Goal: Information Seeking & Learning: Check status

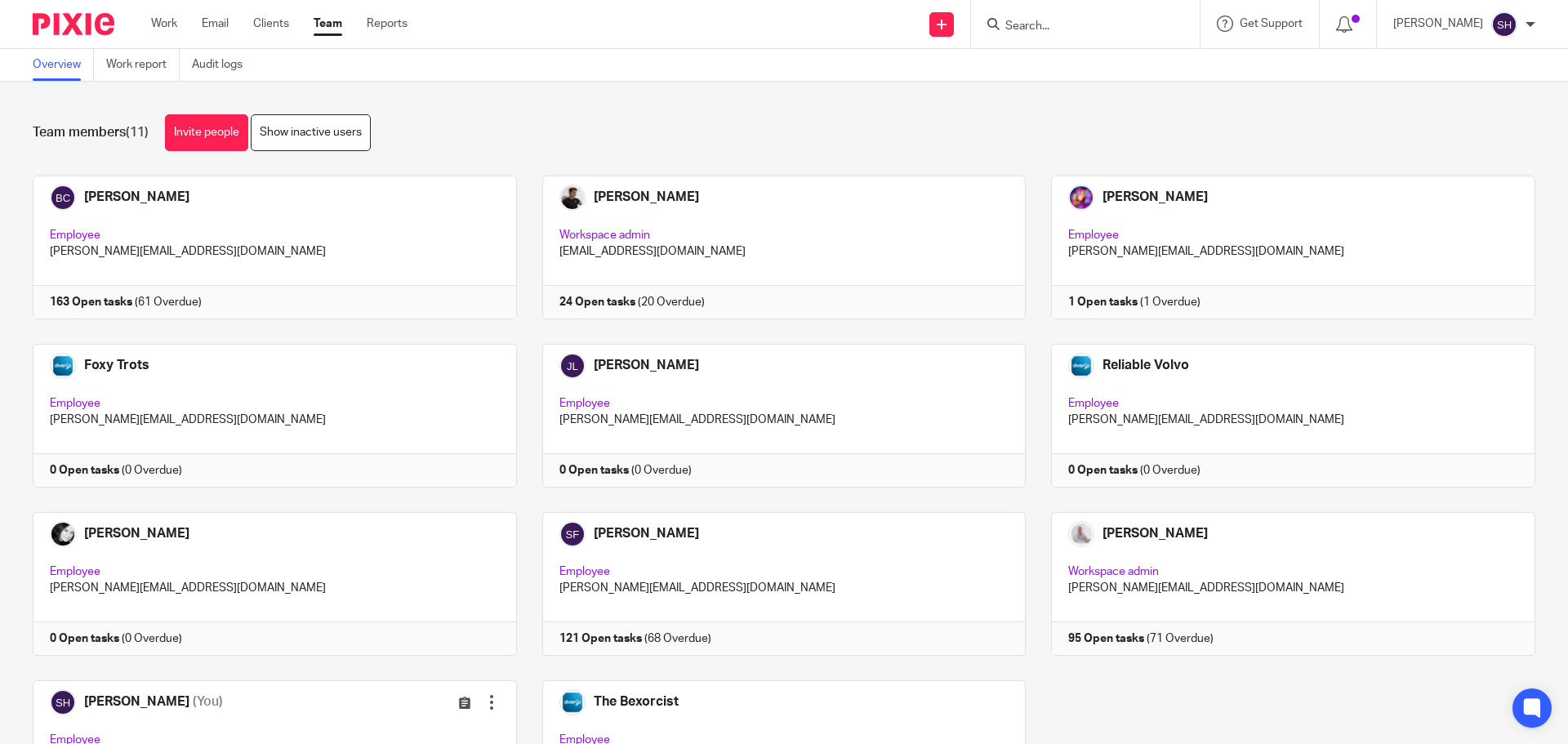
click at [1076, 33] on form at bounding box center [1091, 24] width 174 height 21
click at [1079, 28] on input "Search" at bounding box center [1077, 27] width 147 height 15
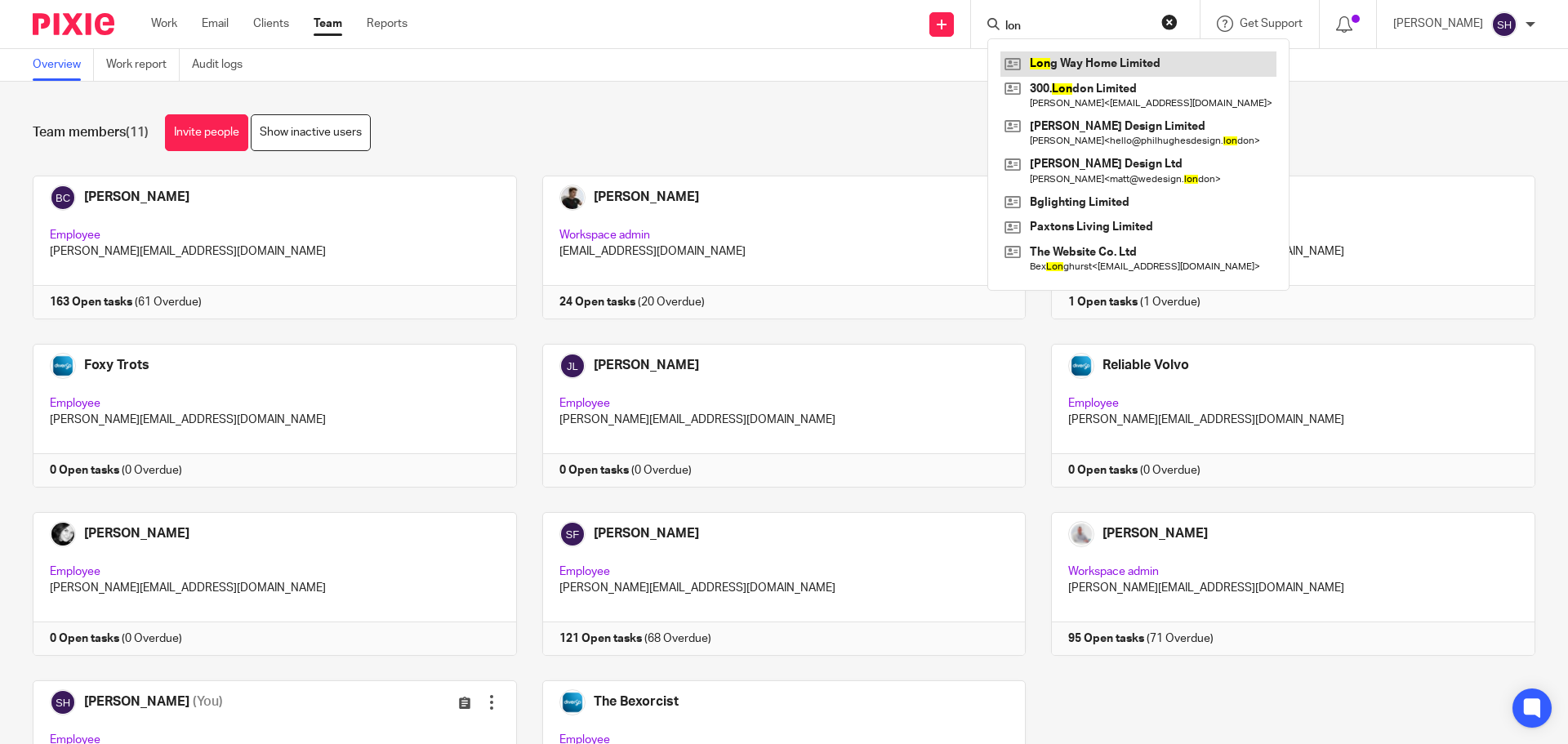
type input "lon"
click at [1087, 70] on link at bounding box center [1138, 64] width 276 height 24
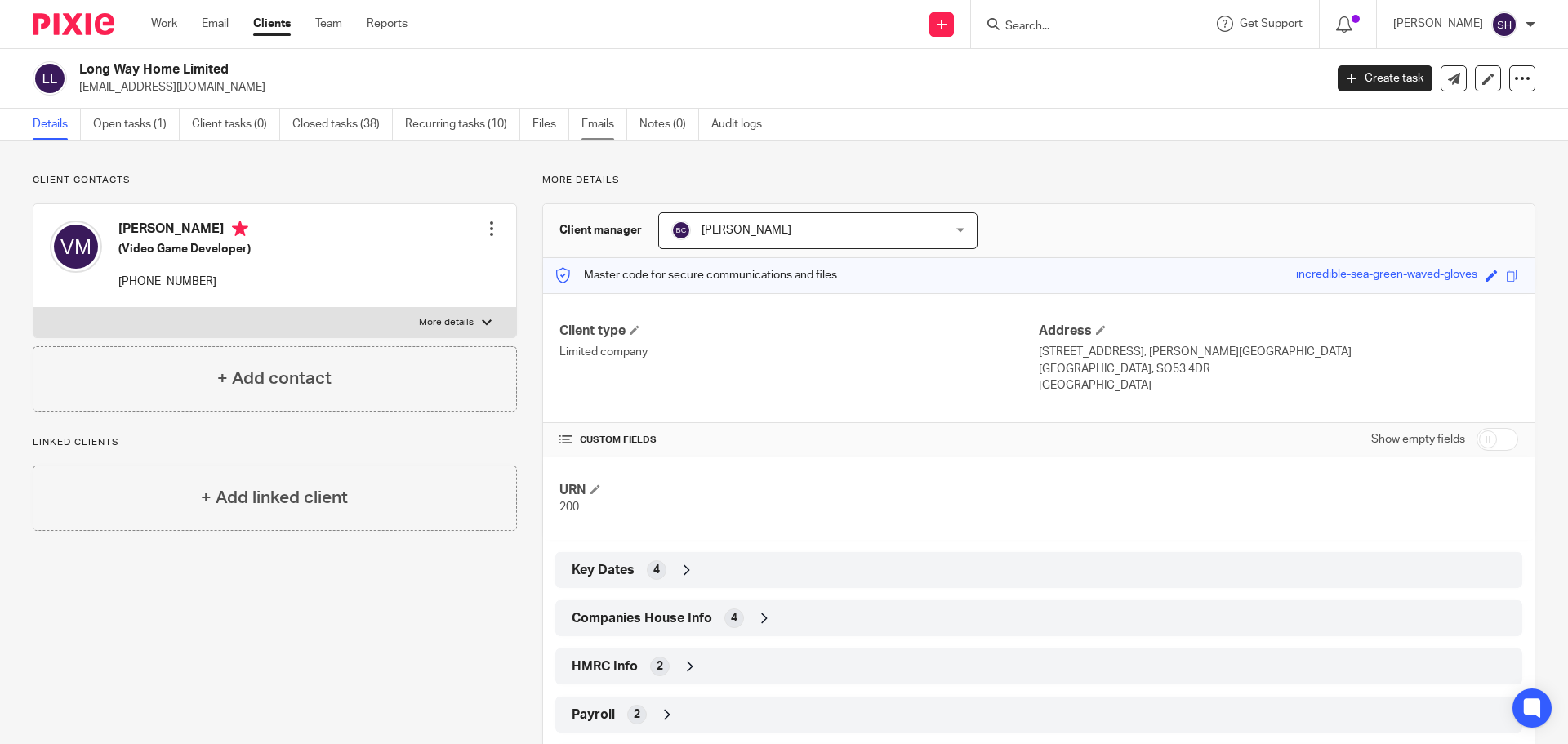
click at [587, 120] on link "Emails" at bounding box center [604, 124] width 46 height 32
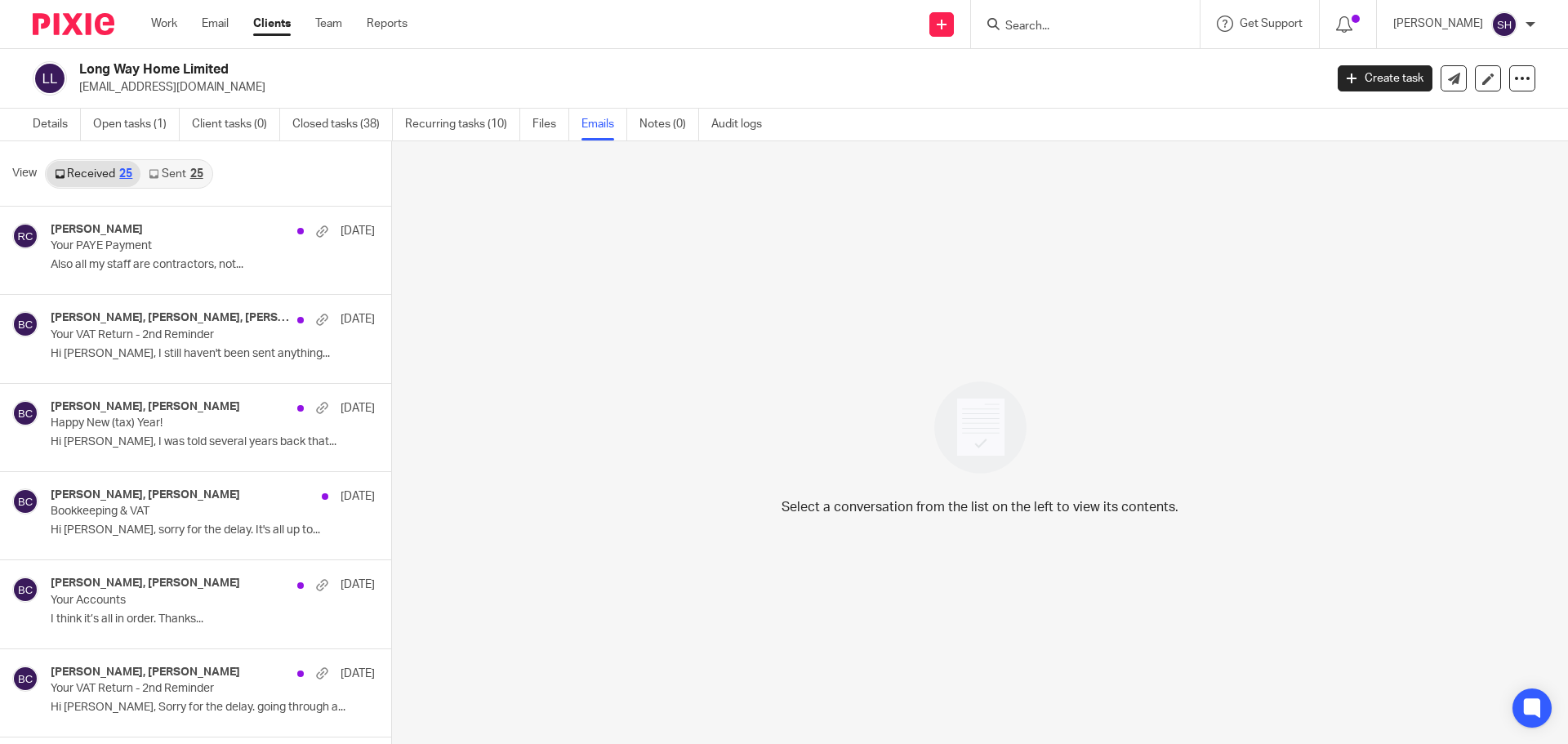
click at [170, 168] on link "Sent 25" at bounding box center [175, 174] width 70 height 26
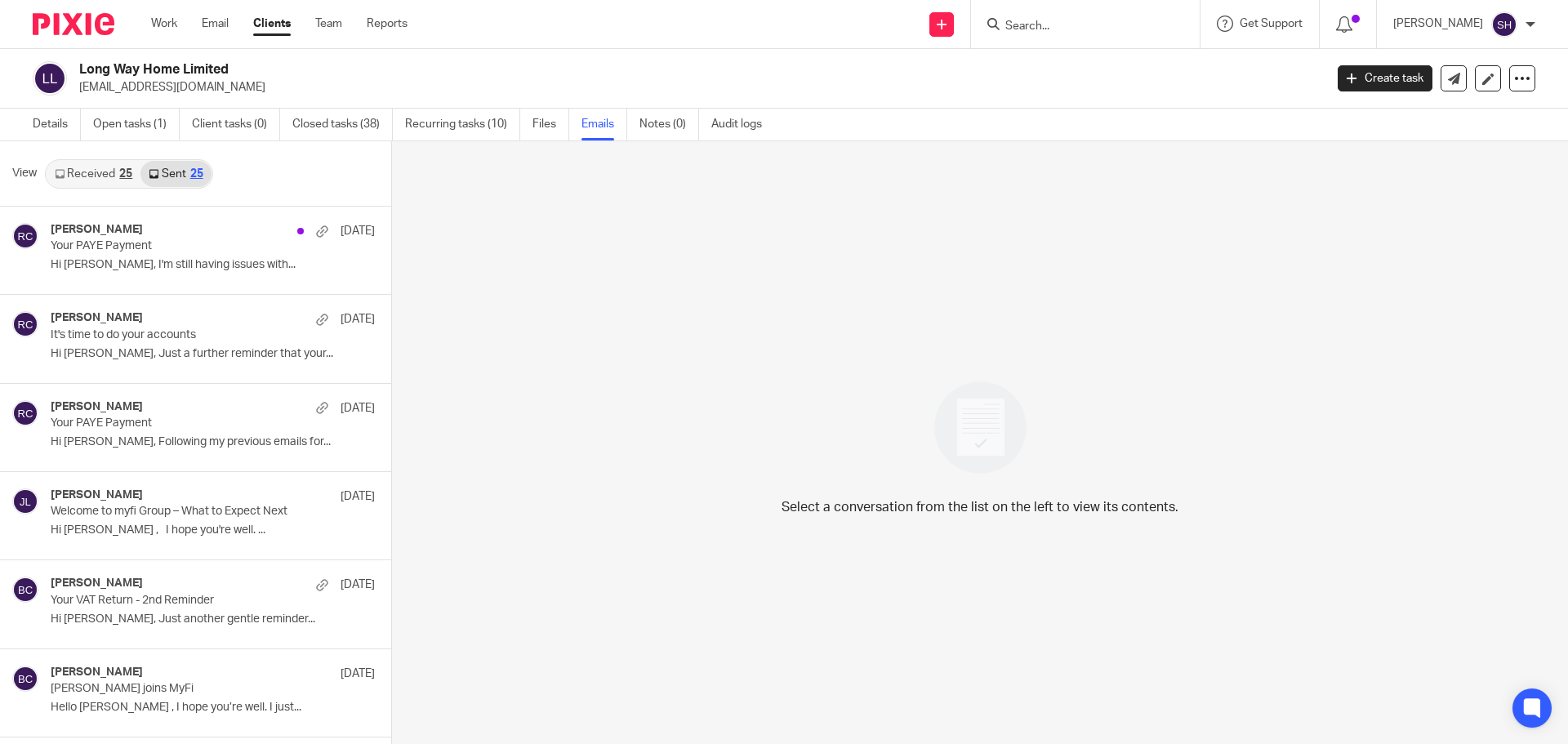
scroll to position [3, 0]
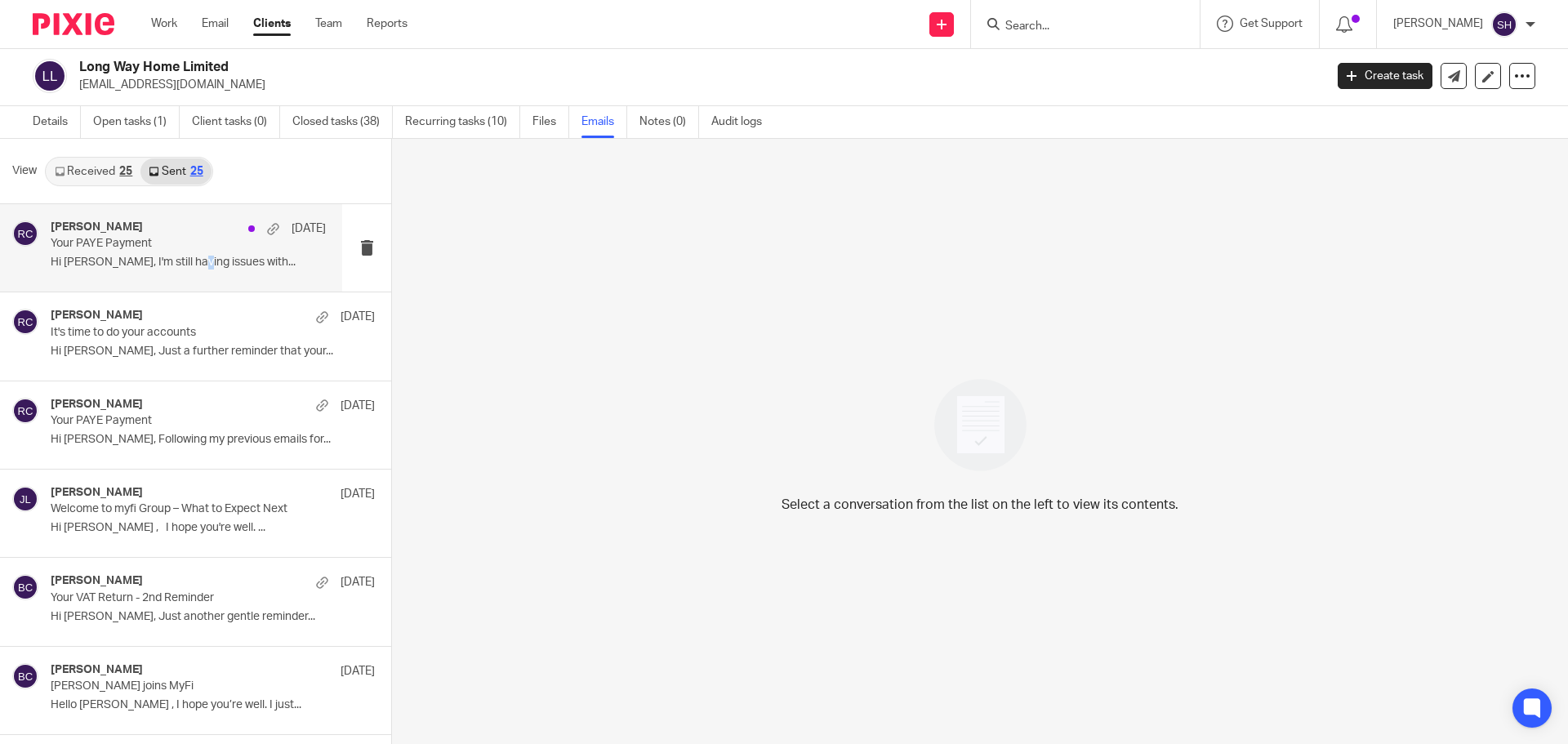
click at [185, 261] on p "Hi Violet, I'm still having issues with..." at bounding box center [188, 262] width 275 height 14
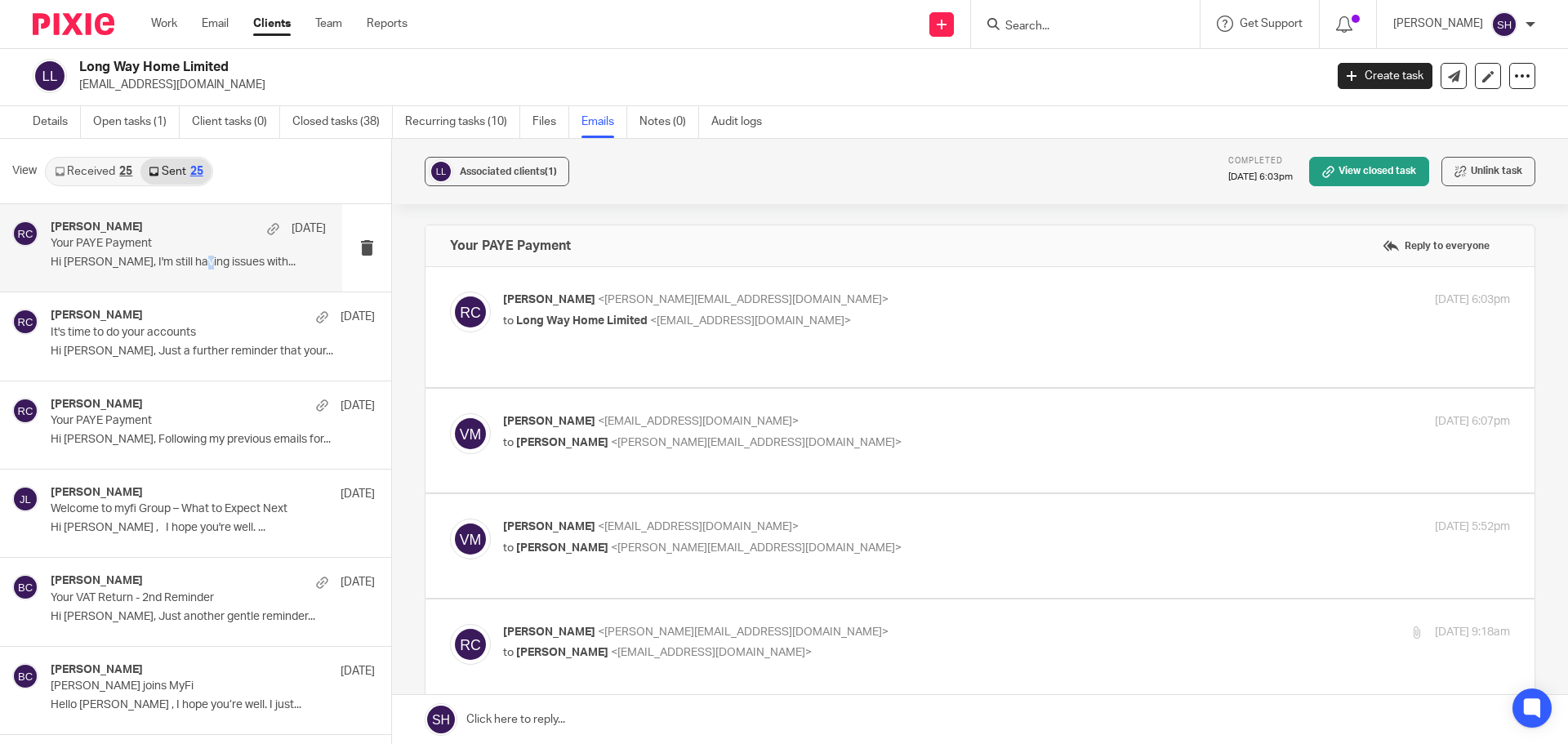
scroll to position [0, 0]
click at [860, 314] on p "to Long Way Home Limited <contact@violetmcvinnie.com>" at bounding box center [838, 322] width 672 height 17
checkbox input "true"
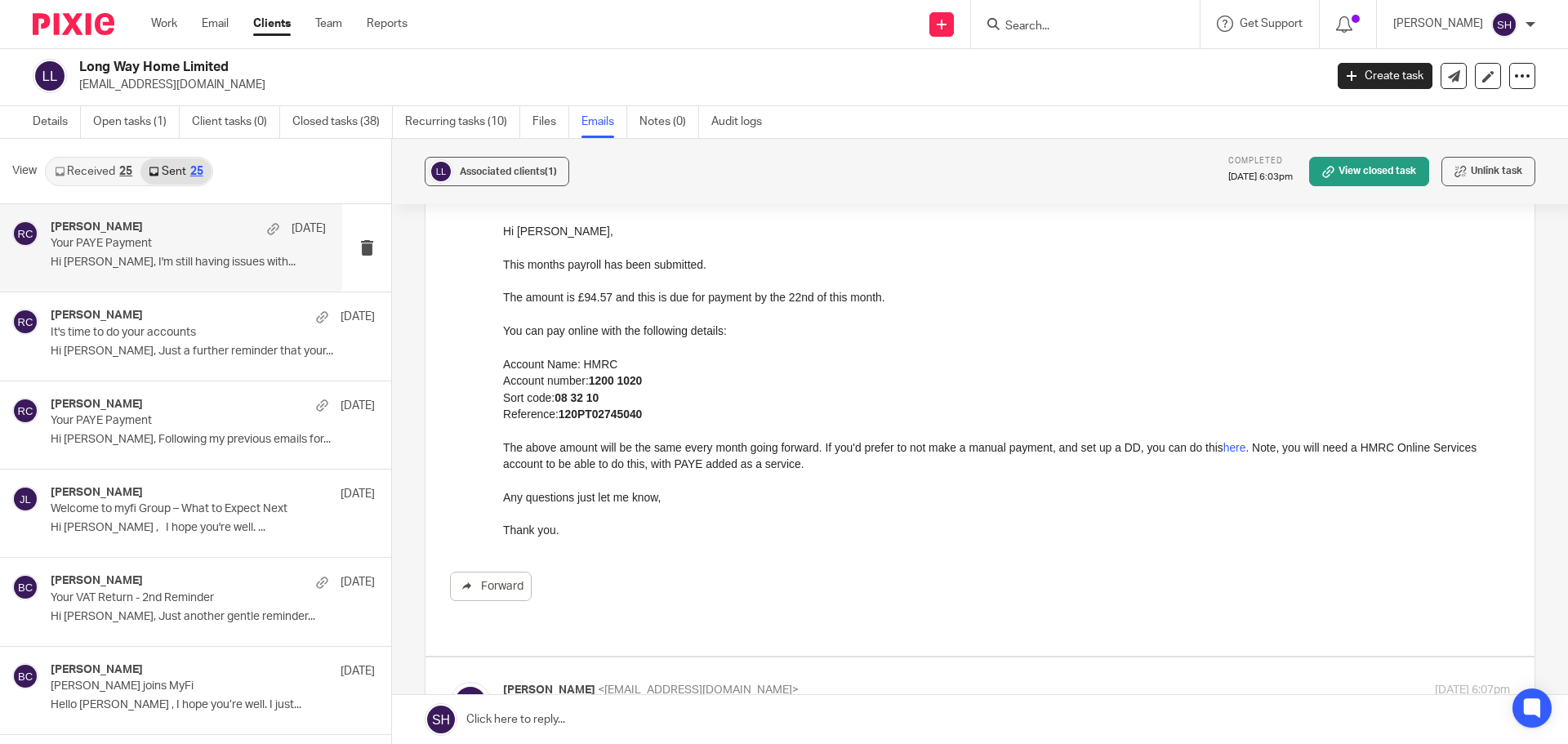
scroll to position [409, 0]
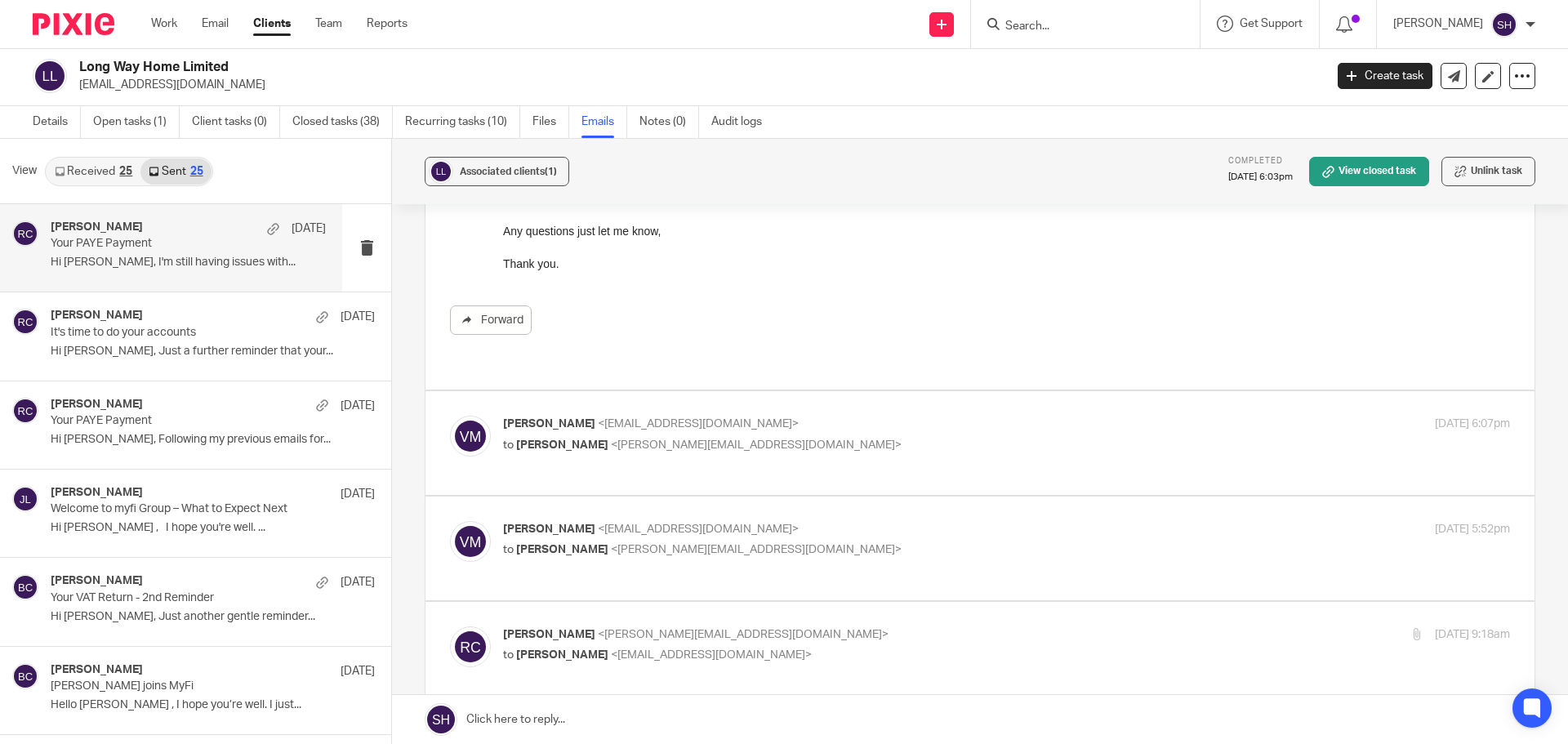
click at [834, 447] on div "Violet McVinnie <contact@violetmcvinnie.com> to Rebecca Cole <becky@myfigroup.c…" at bounding box center [980, 442] width 1060 height 54
click at [826, 437] on p "to Rebecca Cole <becky@myfigroup.com>" at bounding box center [838, 446] width 672 height 17
checkbox input "true"
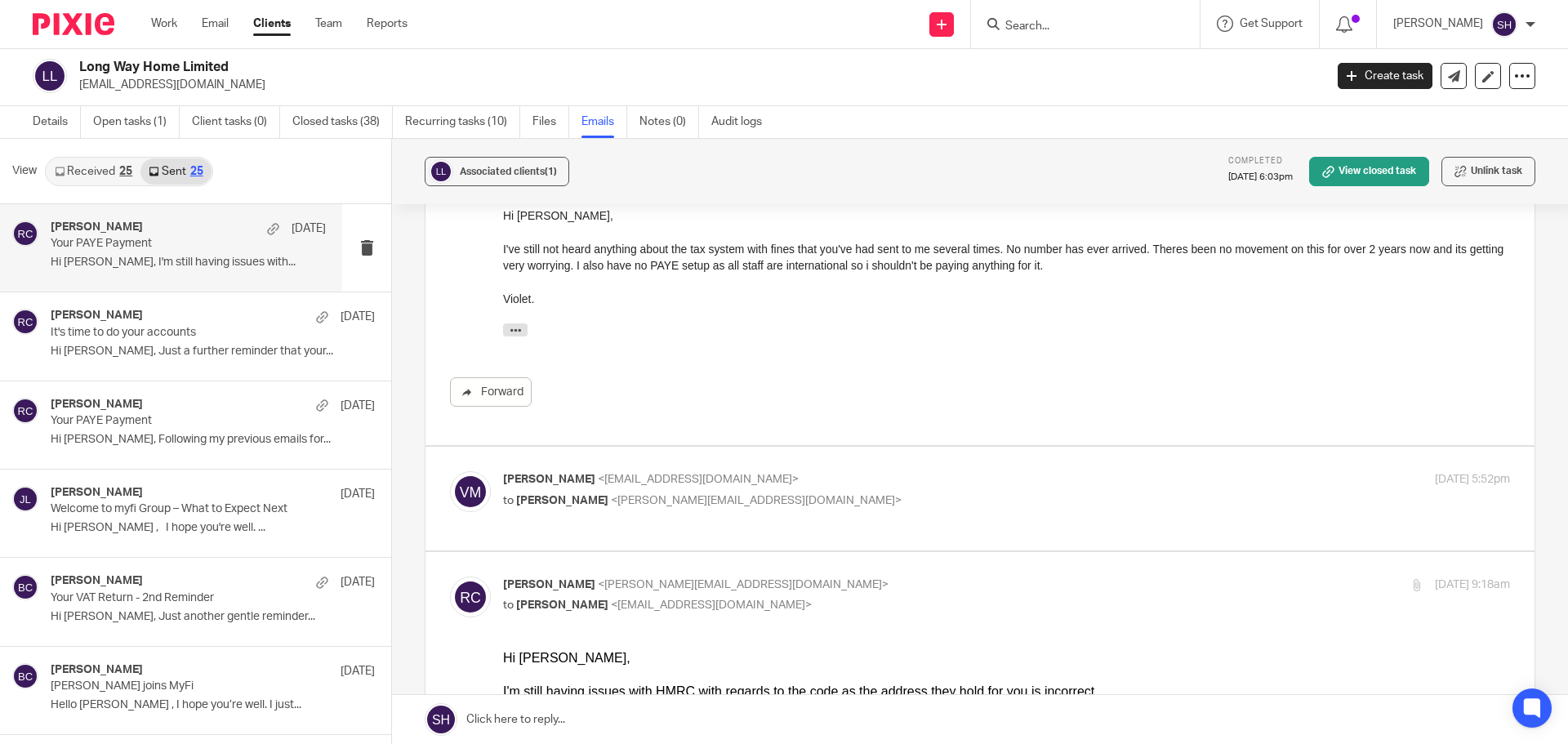
scroll to position [735, 0]
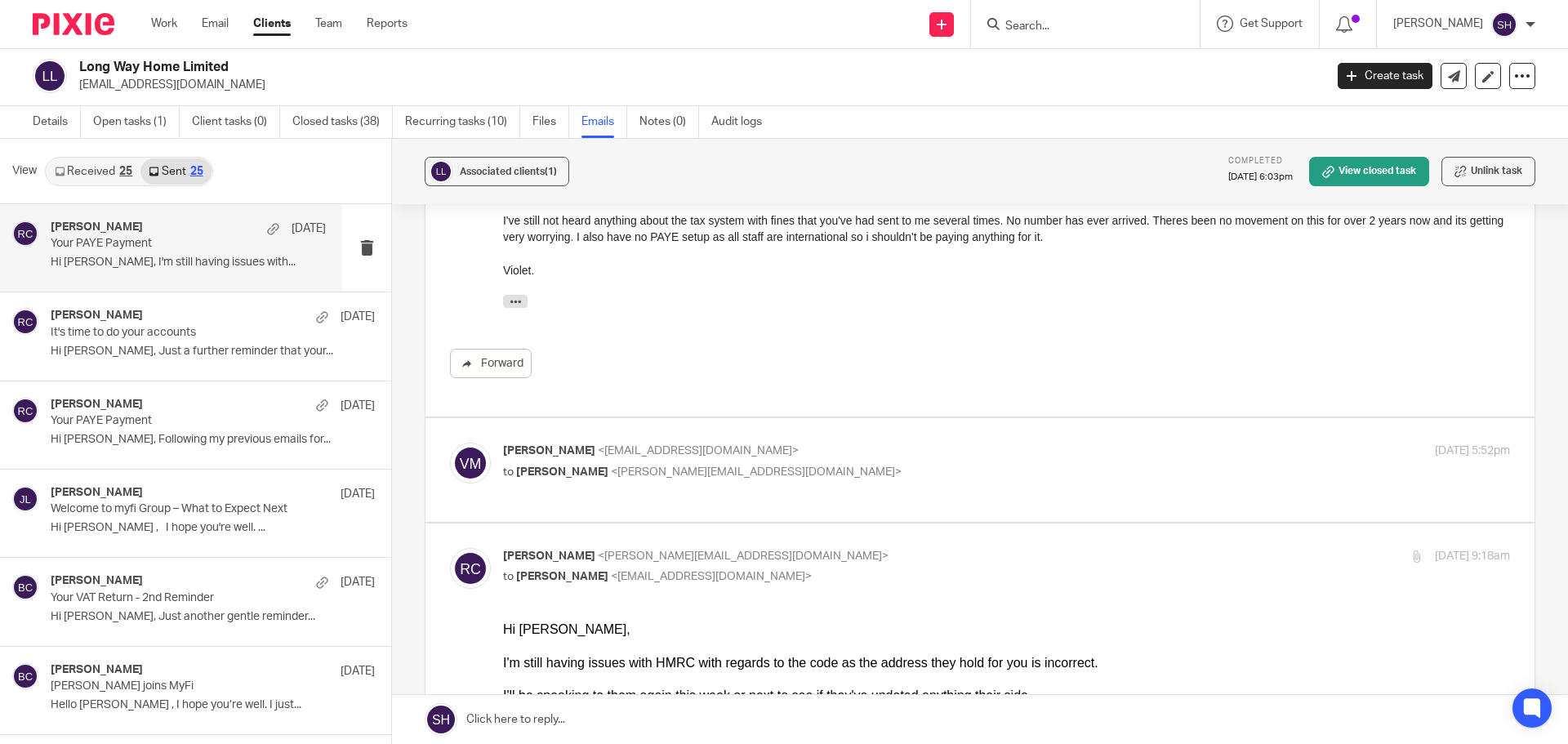
click at [814, 442] on p "Violet McVinnie <contact@violetmcvinnie.com>" at bounding box center [838, 451] width 672 height 17
checkbox input "true"
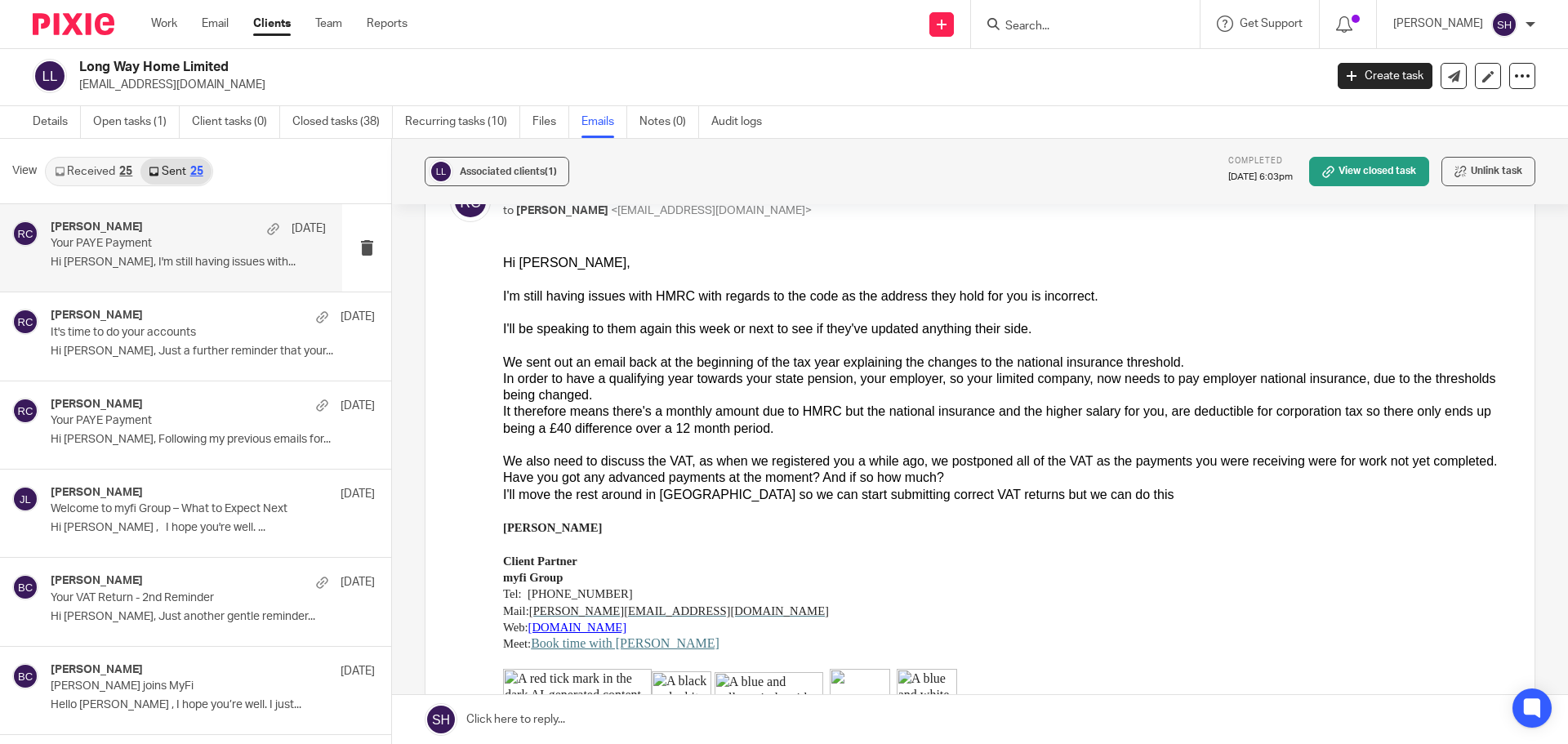
scroll to position [1225, 0]
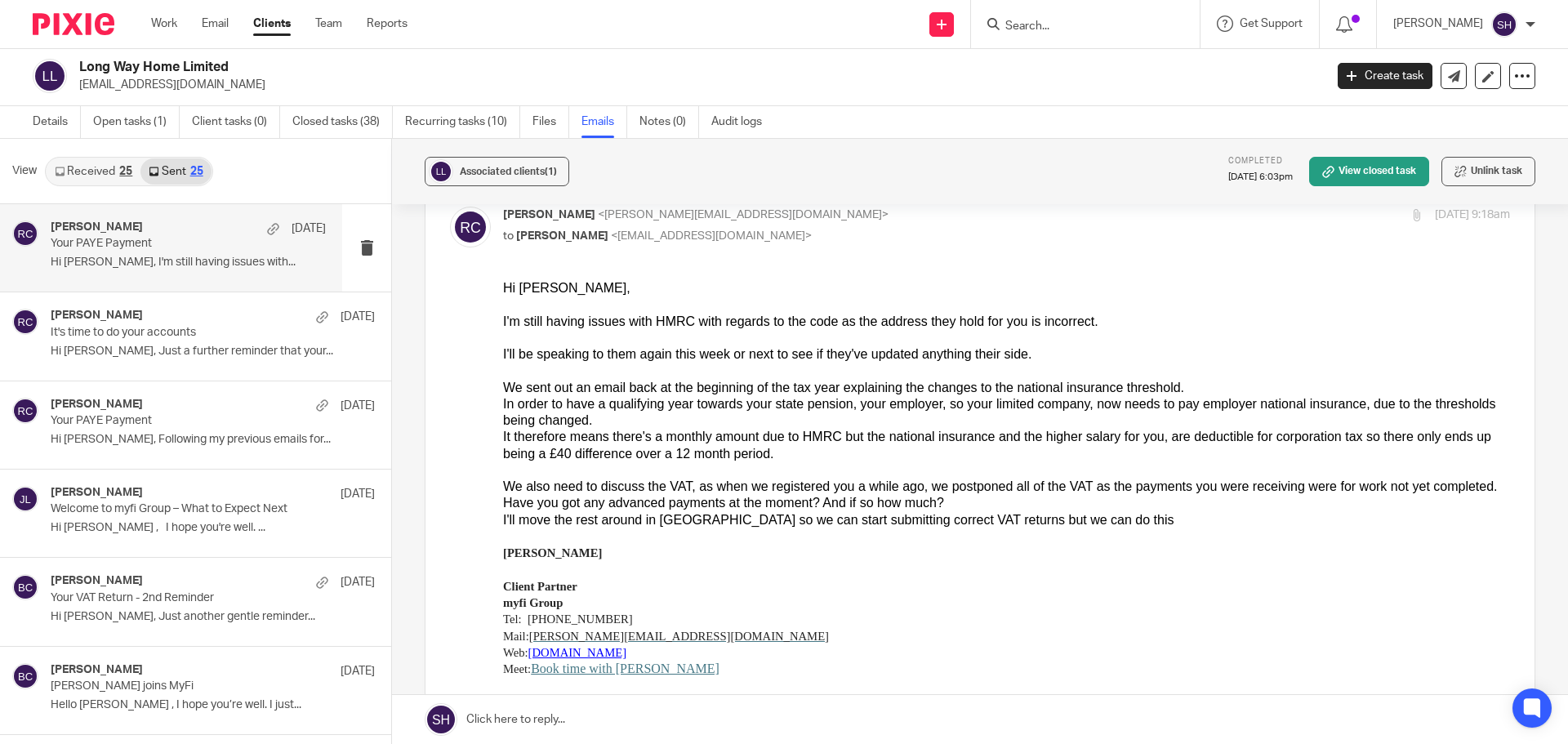
click at [1088, 23] on input "Search" at bounding box center [1077, 27] width 147 height 15
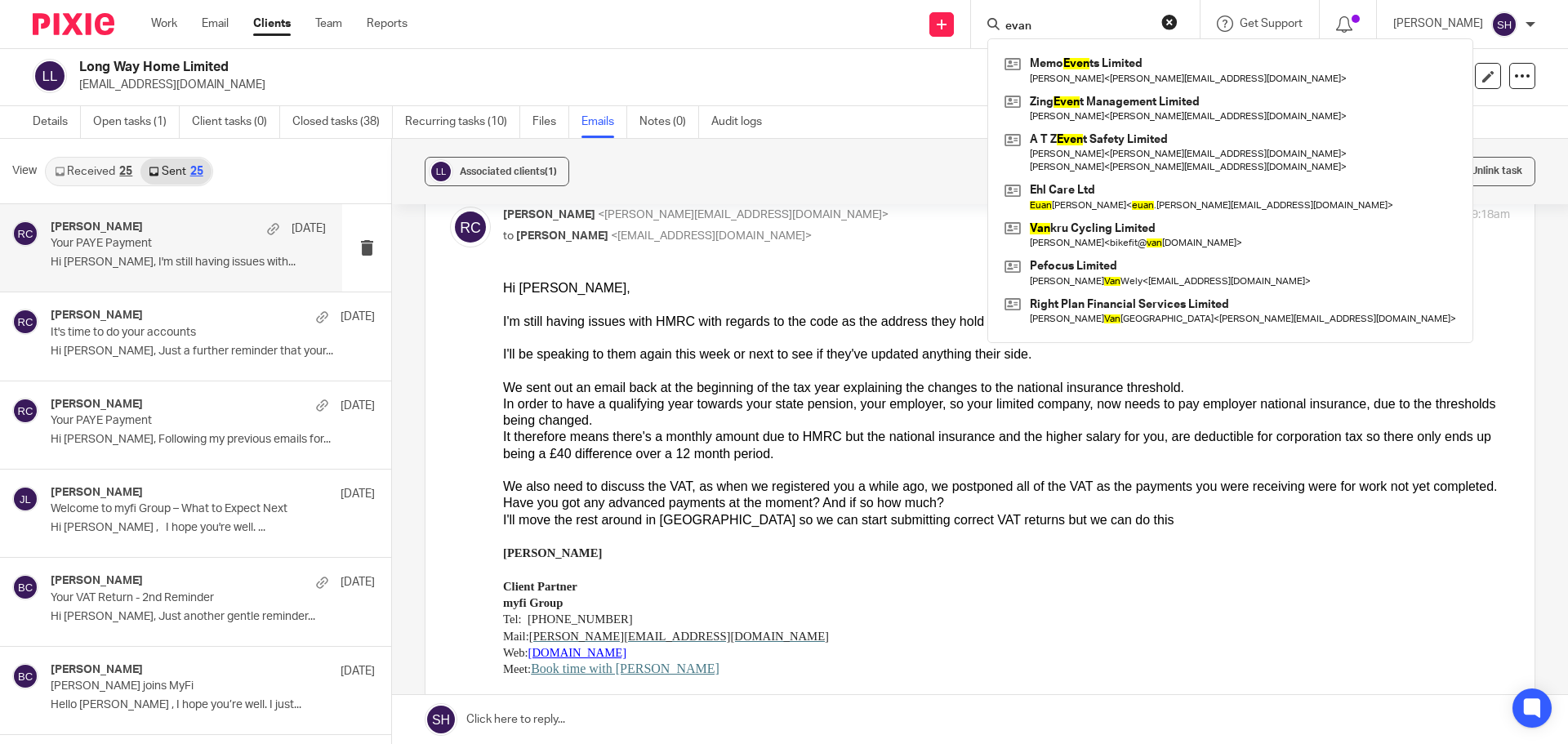
click at [1072, 18] on form "evan" at bounding box center [1091, 24] width 174 height 21
drag, startPoint x: 1064, startPoint y: 23, endPoint x: 1060, endPoint y: 36, distance: 13.6
click at [1060, 34] on form "evan" at bounding box center [1091, 24] width 174 height 21
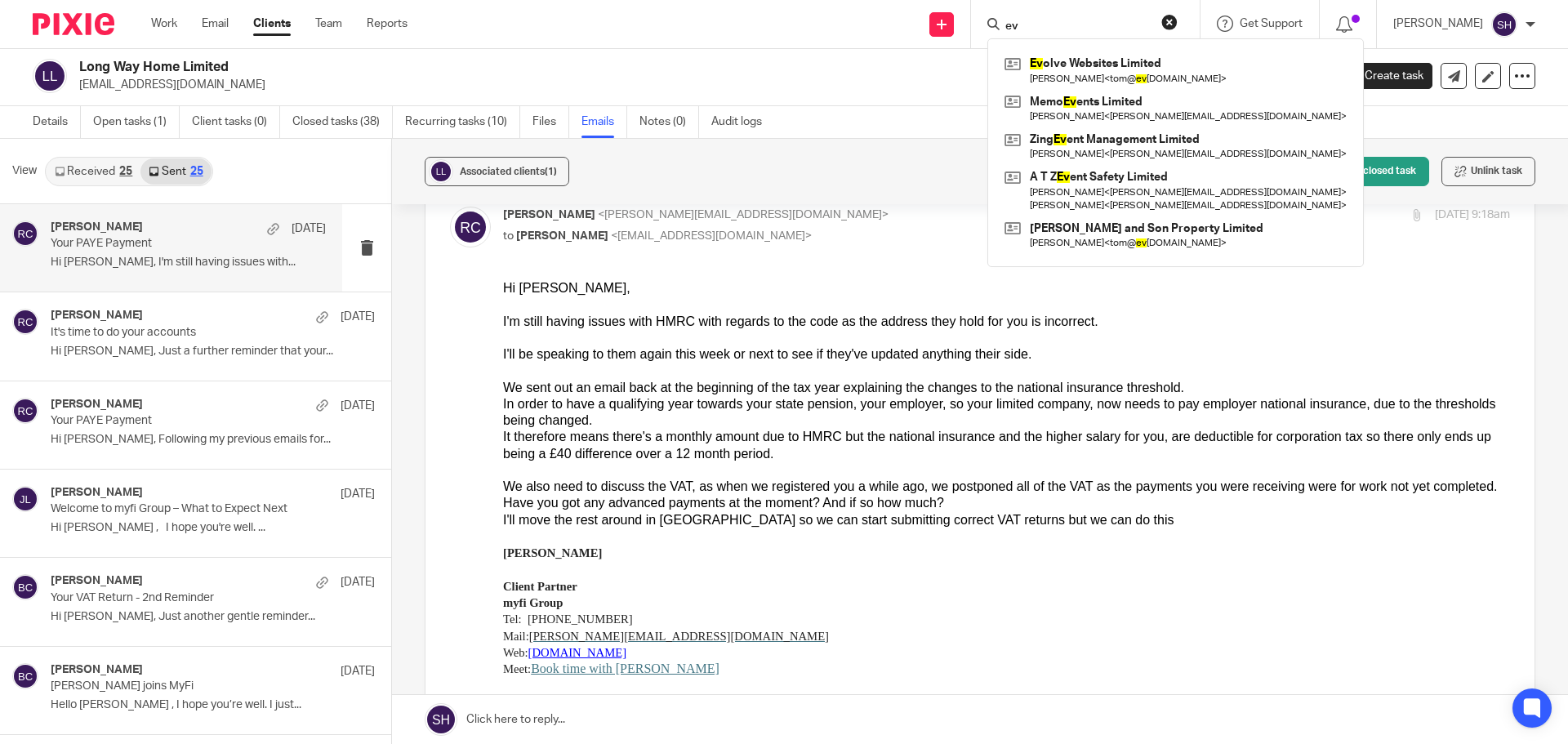
type input "e"
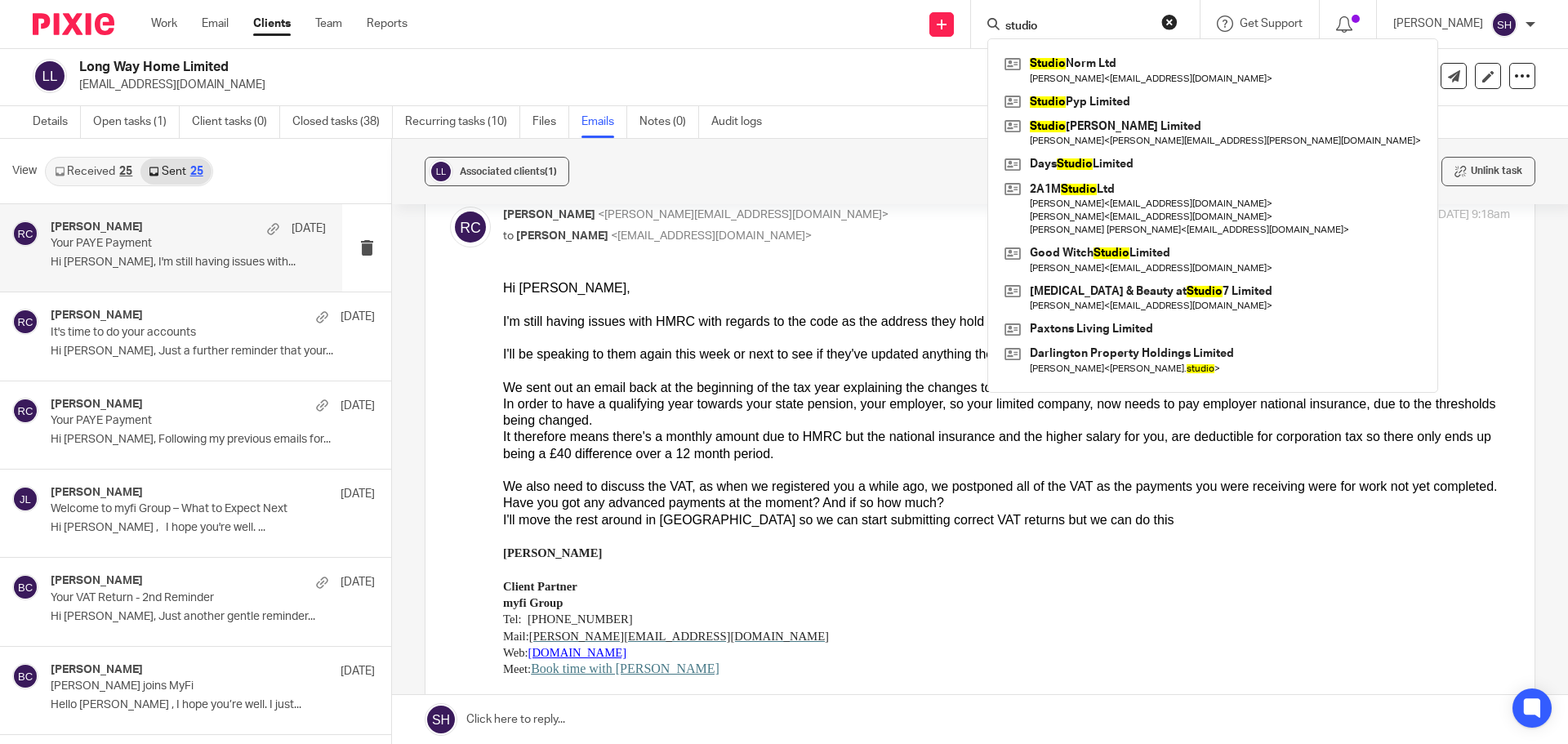
click at [1084, 22] on input "studio" at bounding box center [1077, 27] width 147 height 15
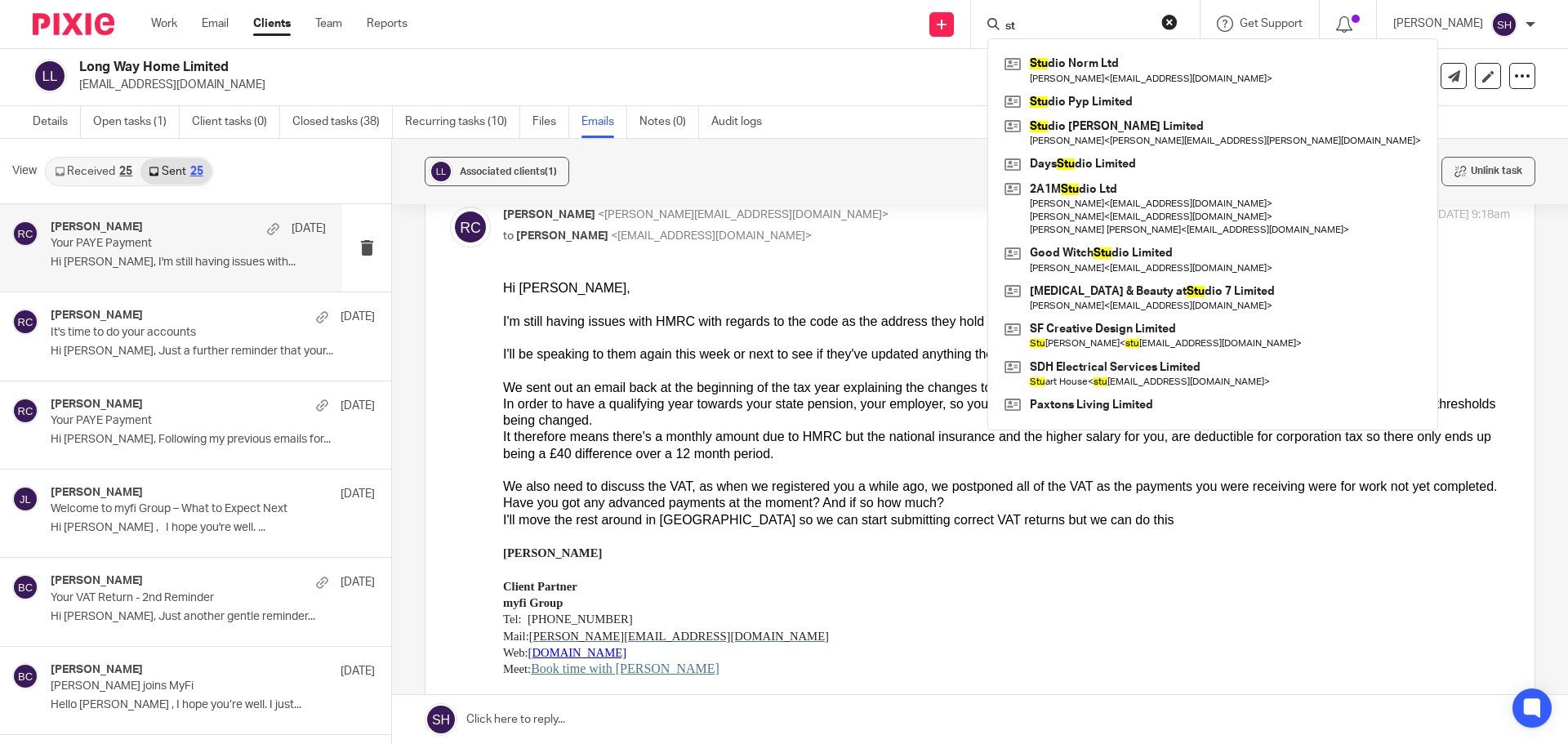
type input "s"
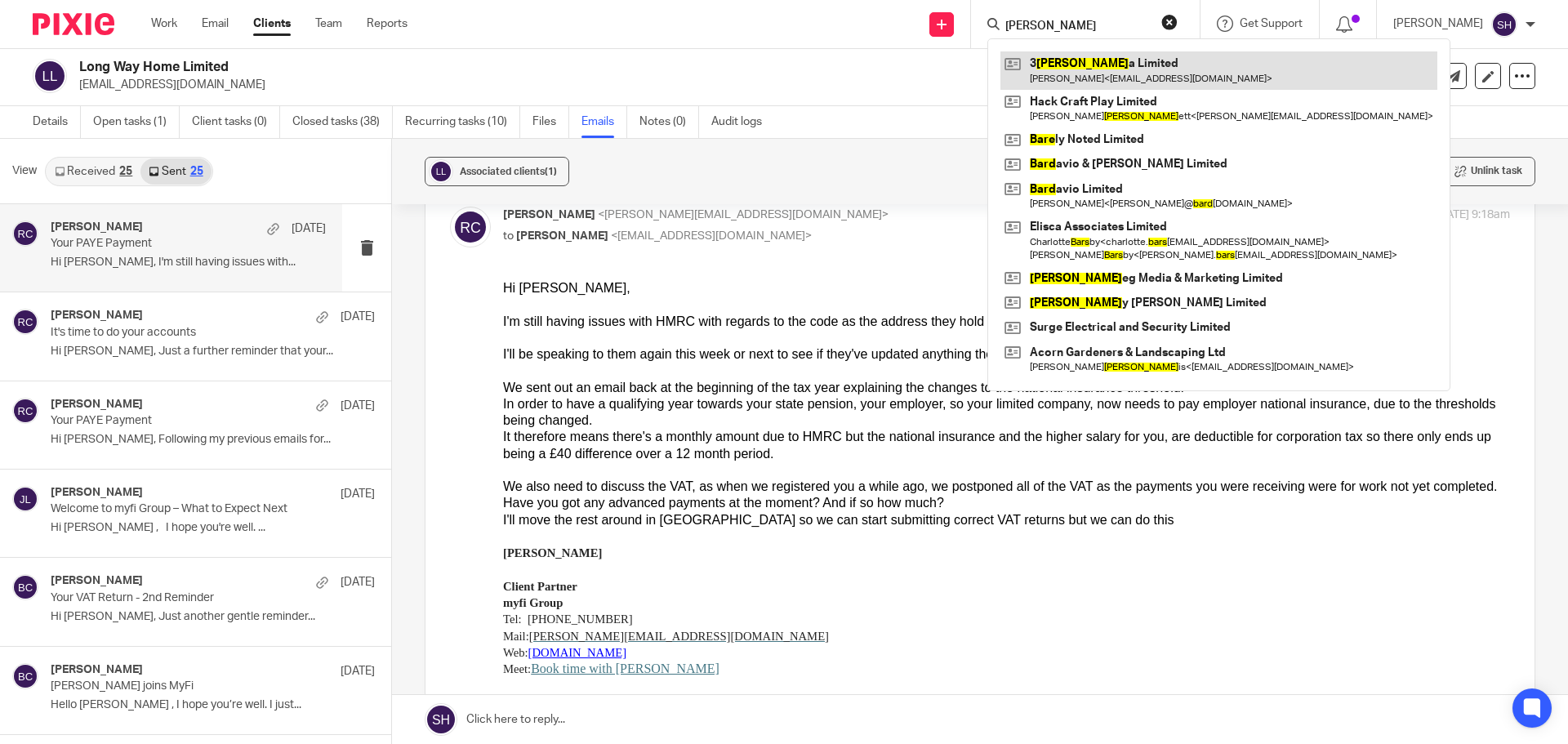
type input "barr"
click at [1109, 66] on link at bounding box center [1219, 71] width 437 height 38
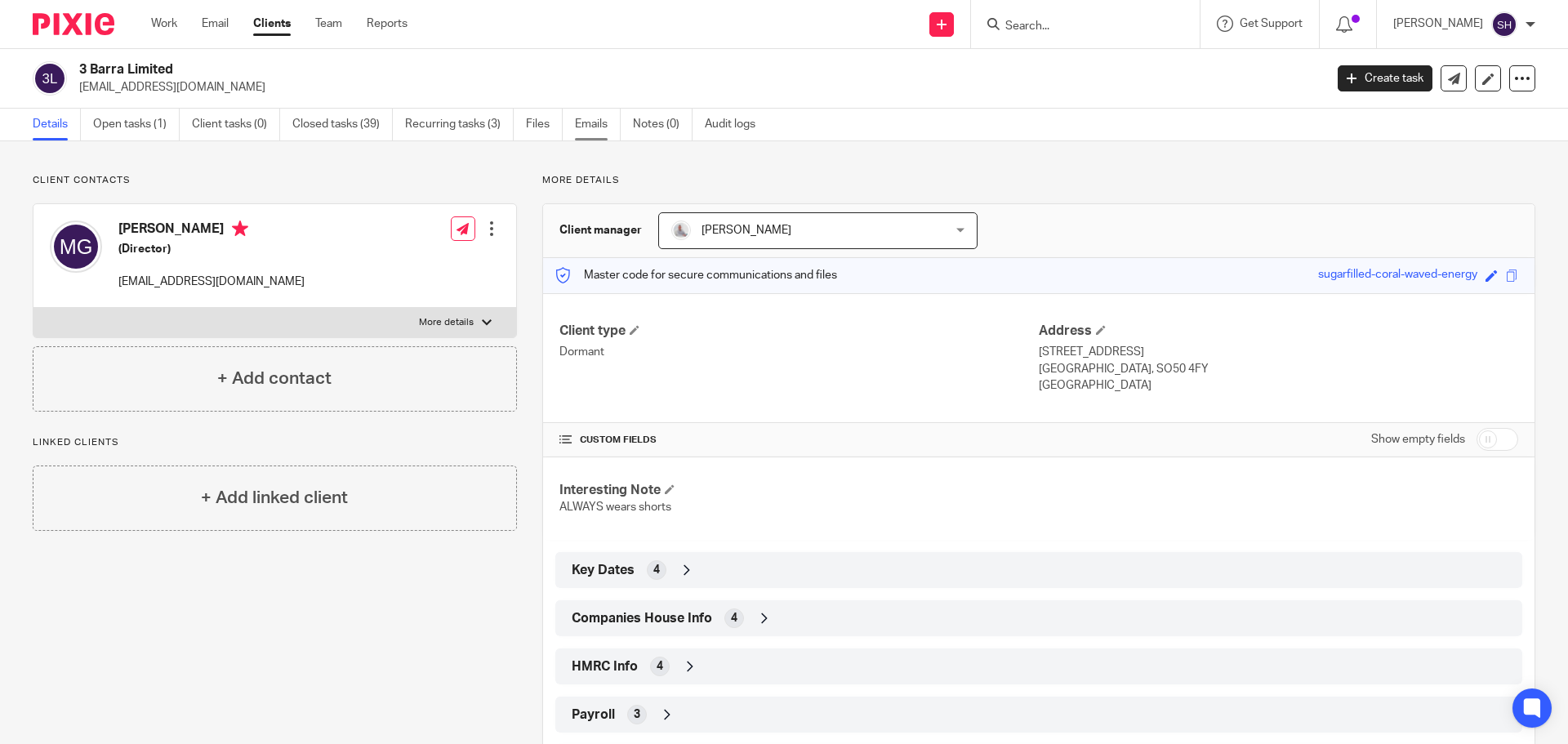
click at [589, 118] on link "Emails" at bounding box center [598, 124] width 46 height 32
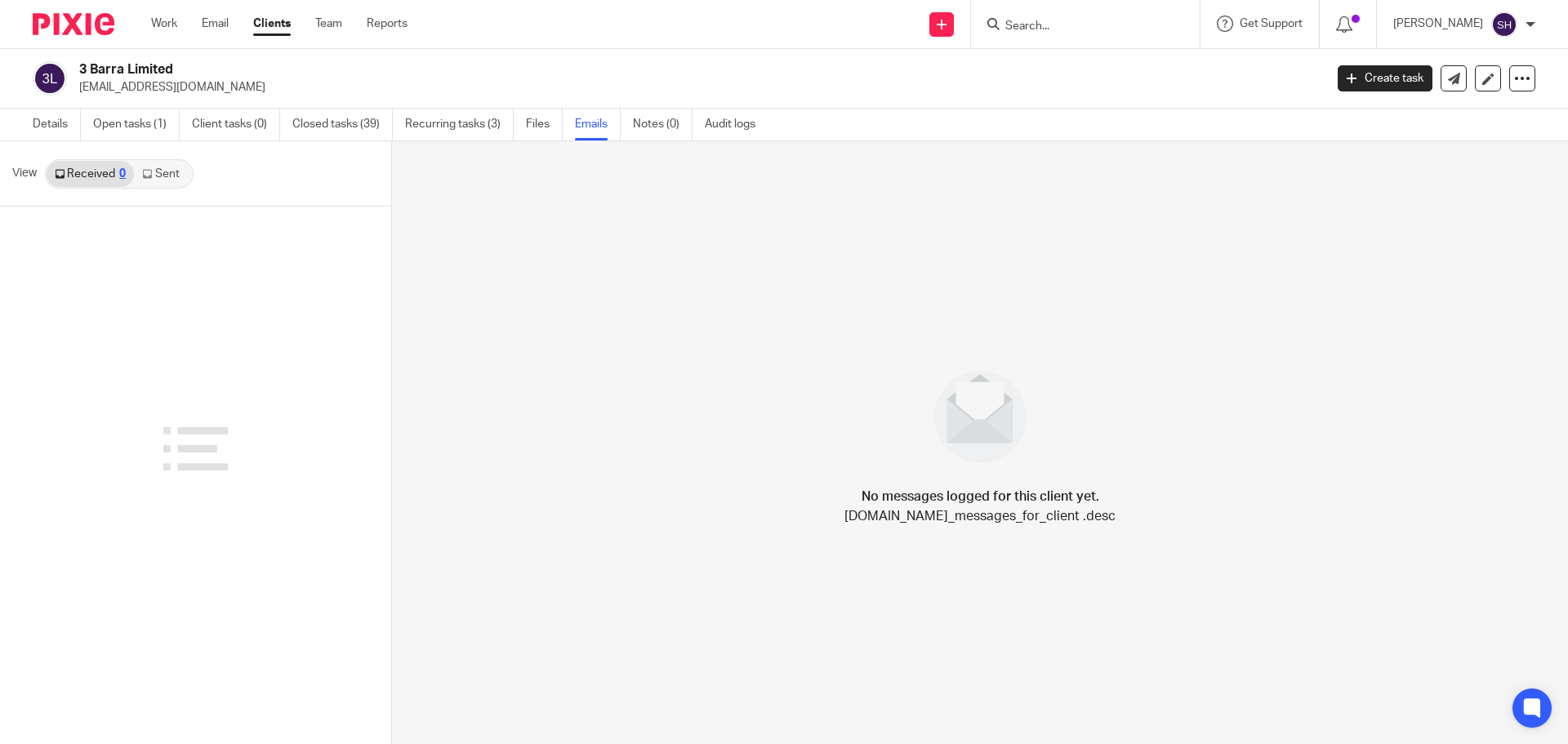
click at [176, 176] on link "Sent" at bounding box center [162, 174] width 57 height 26
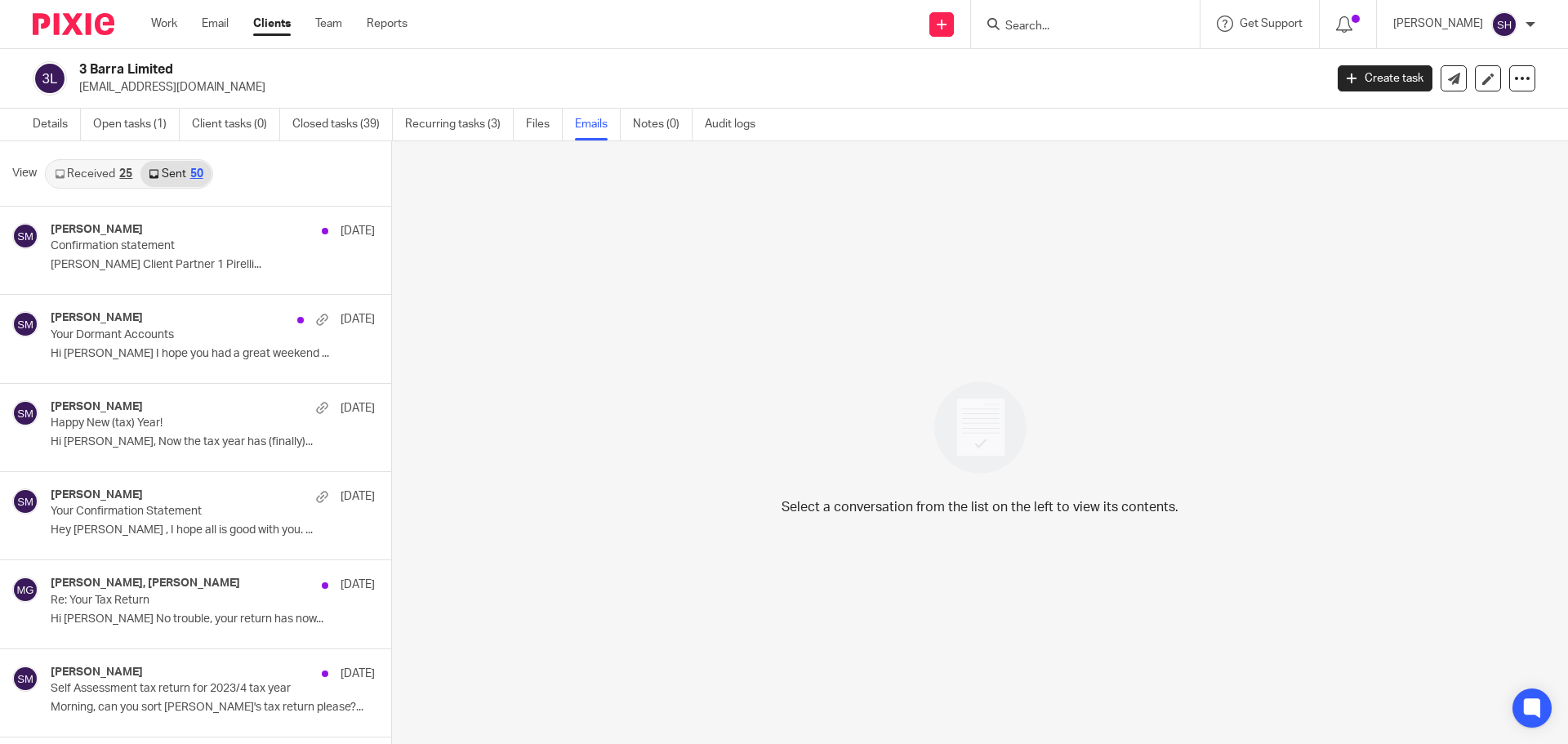
click at [116, 174] on link "Received 25" at bounding box center [93, 174] width 94 height 26
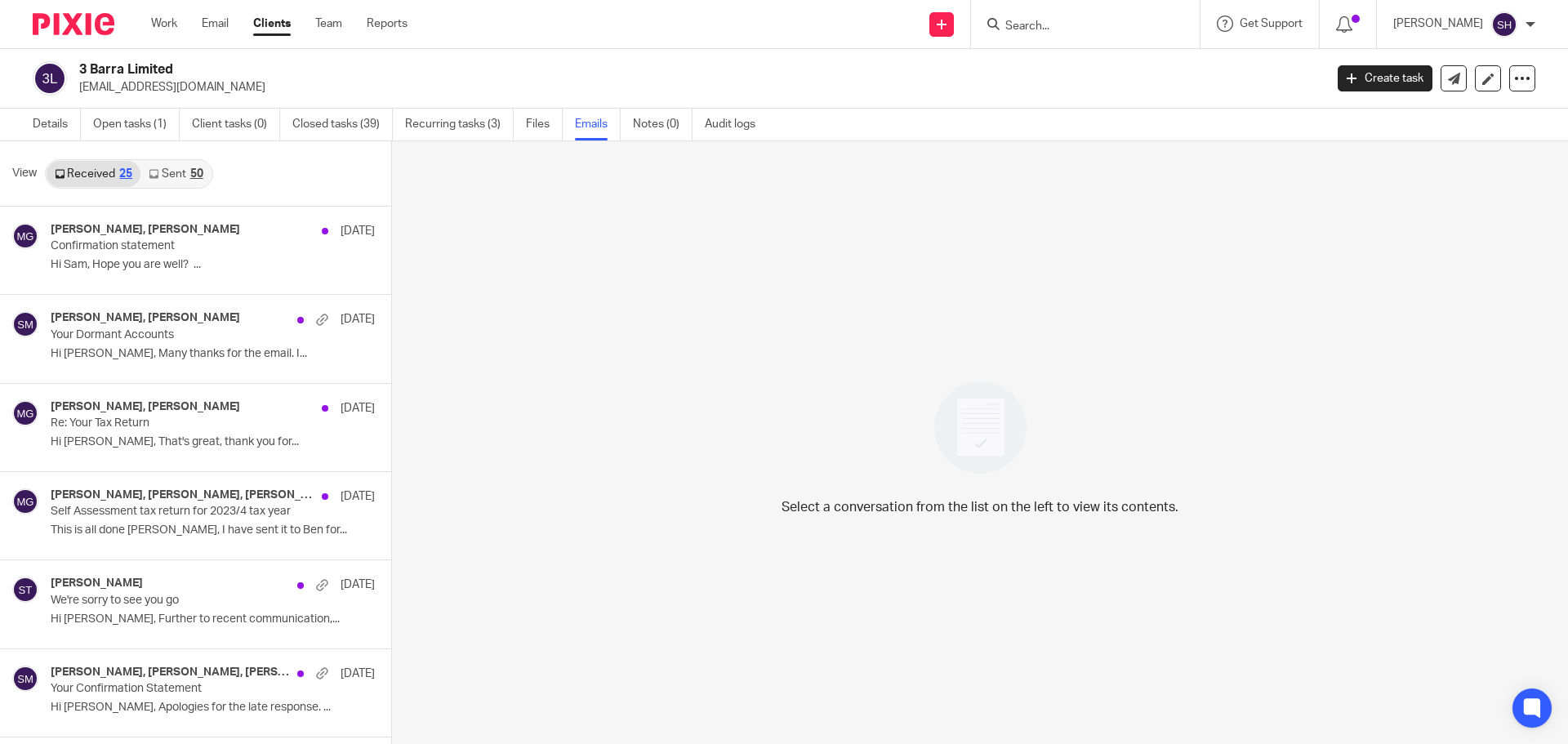
scroll to position [3, 0]
